Goal: Information Seeking & Learning: Learn about a topic

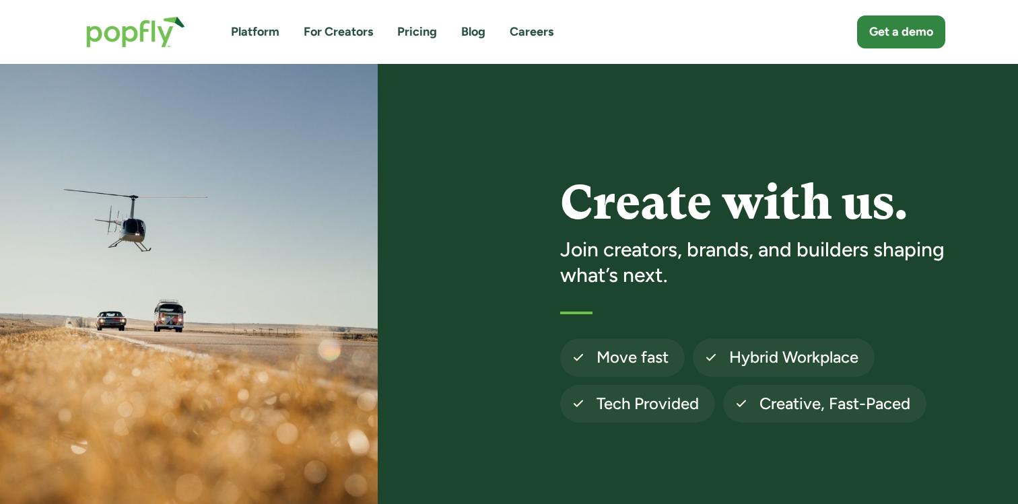
click at [518, 27] on link "Careers" at bounding box center [532, 32] width 44 height 17
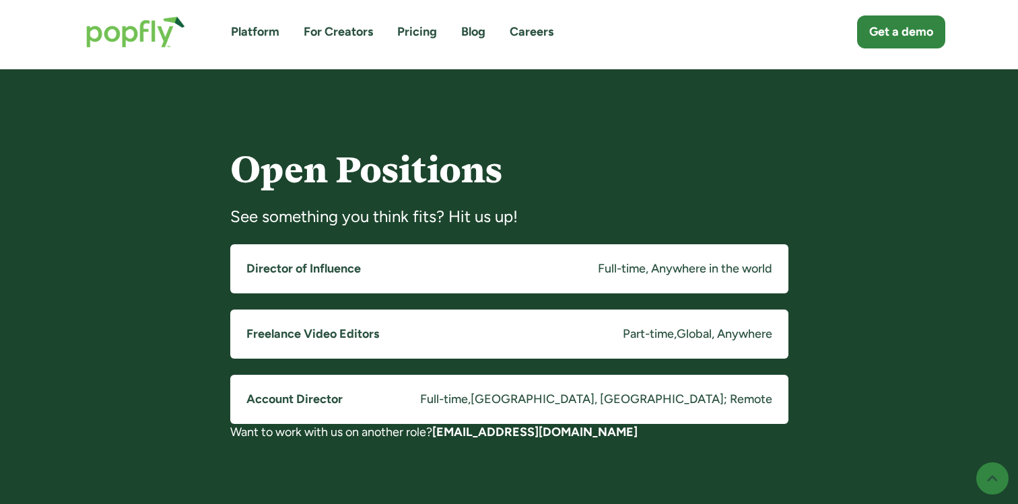
scroll to position [974, 0]
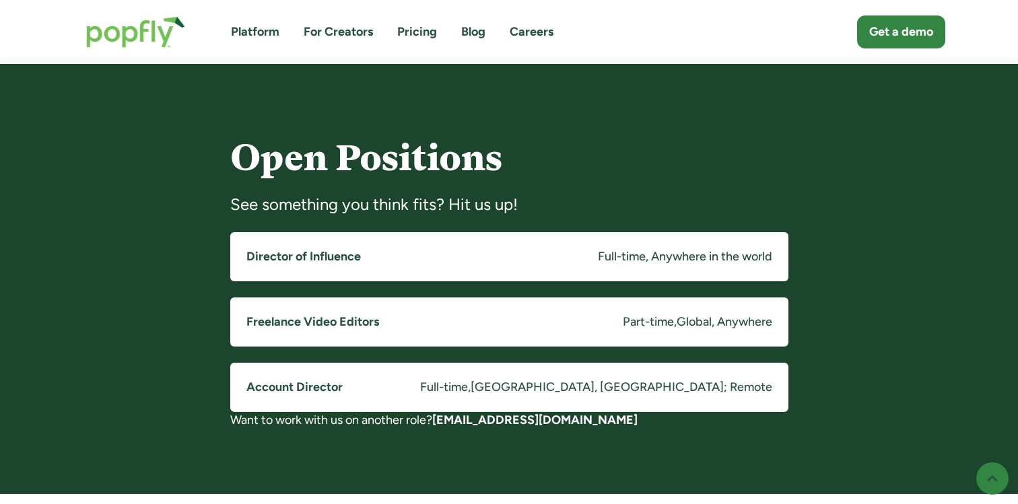
click at [288, 379] on h5 "Account Director" at bounding box center [294, 387] width 96 height 17
click at [282, 237] on link "Director of Influence Full-time, Anywhere in the world" at bounding box center [509, 256] width 558 height 49
